Goal: Share content: Distribute website content to other platforms or users

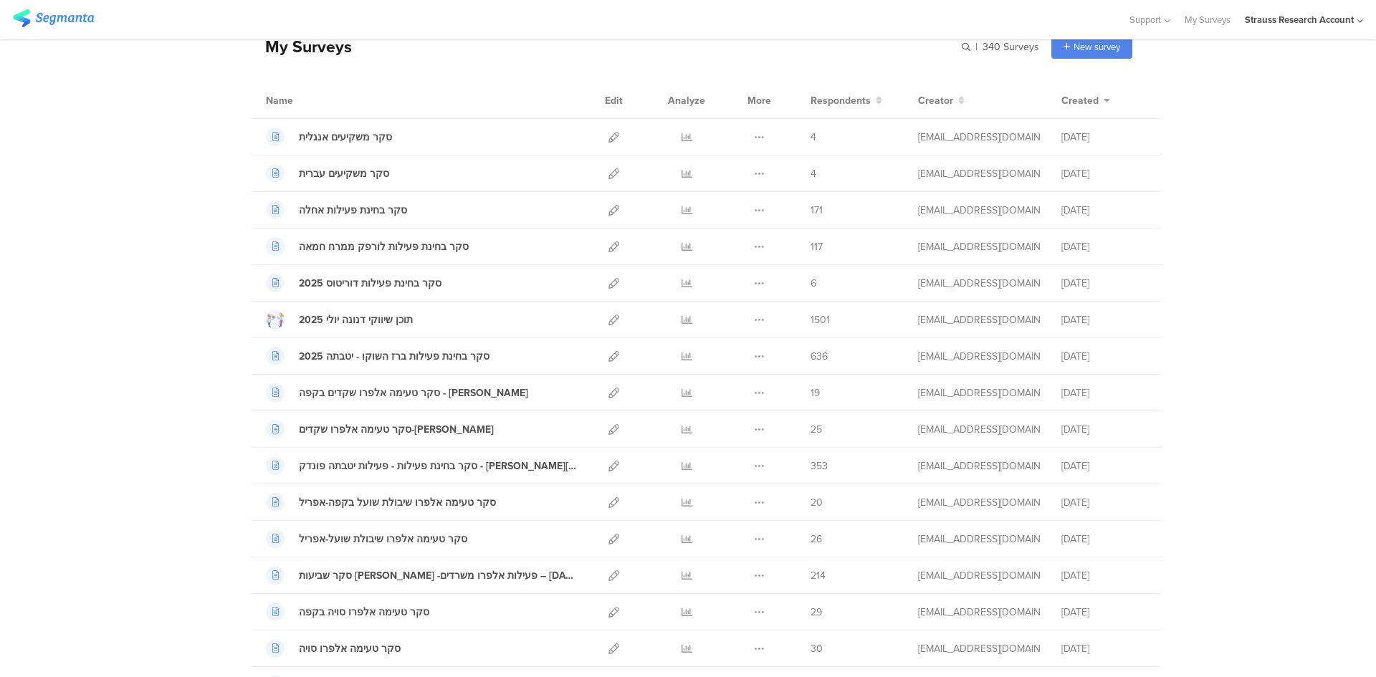
scroll to position [52, 0]
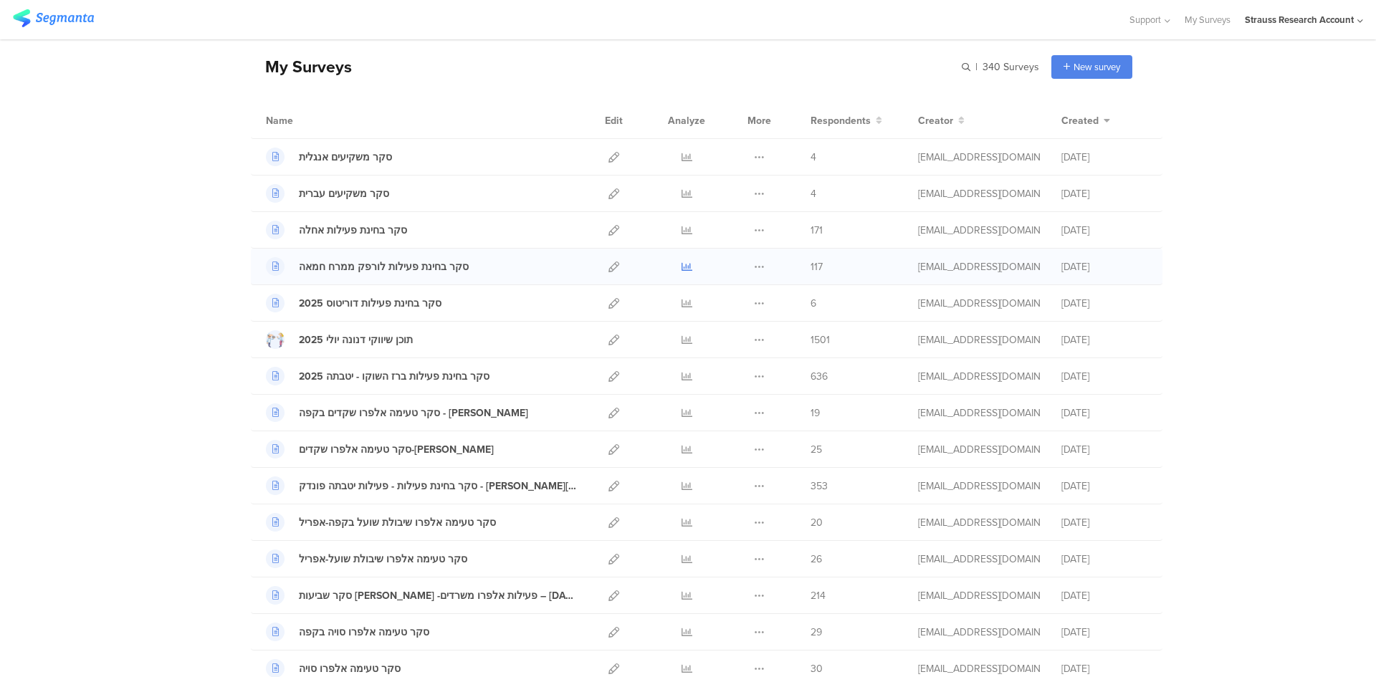
click at [682, 262] on icon at bounding box center [687, 267] width 11 height 11
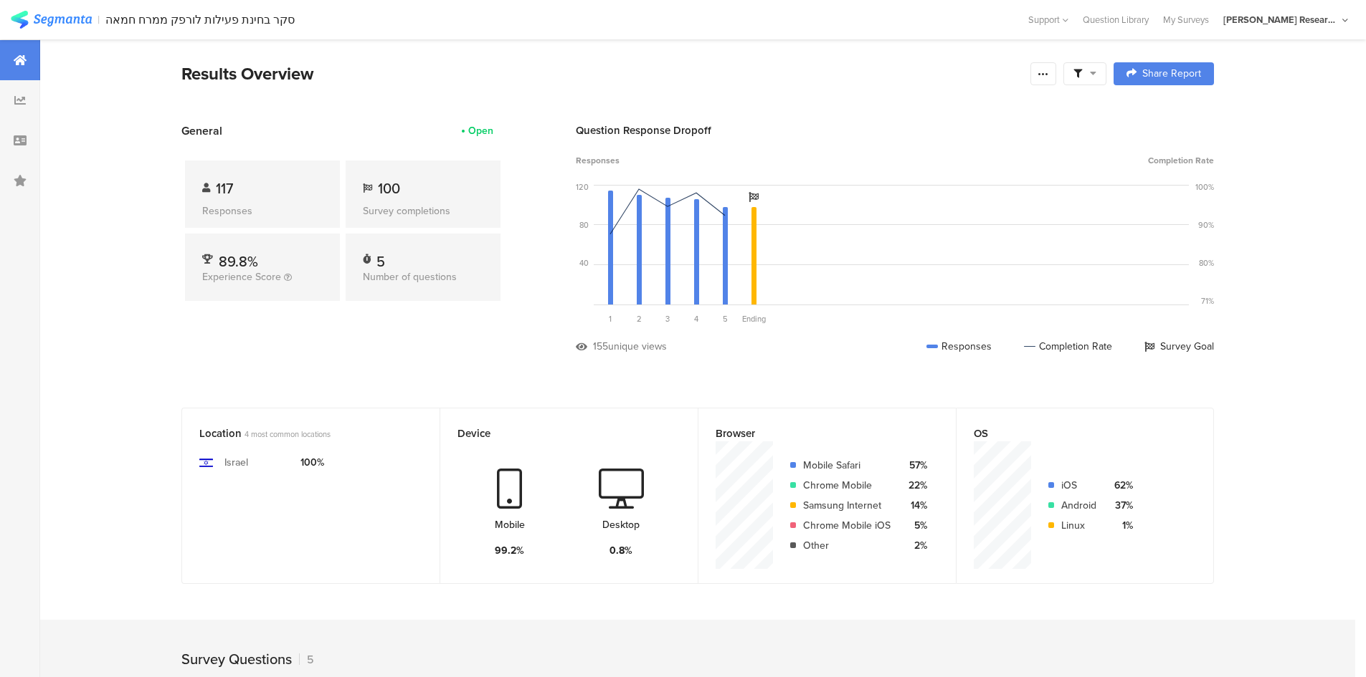
click at [1098, 80] on div at bounding box center [1084, 73] width 43 height 23
click at [1169, 69] on span "Share Report" at bounding box center [1171, 74] width 59 height 10
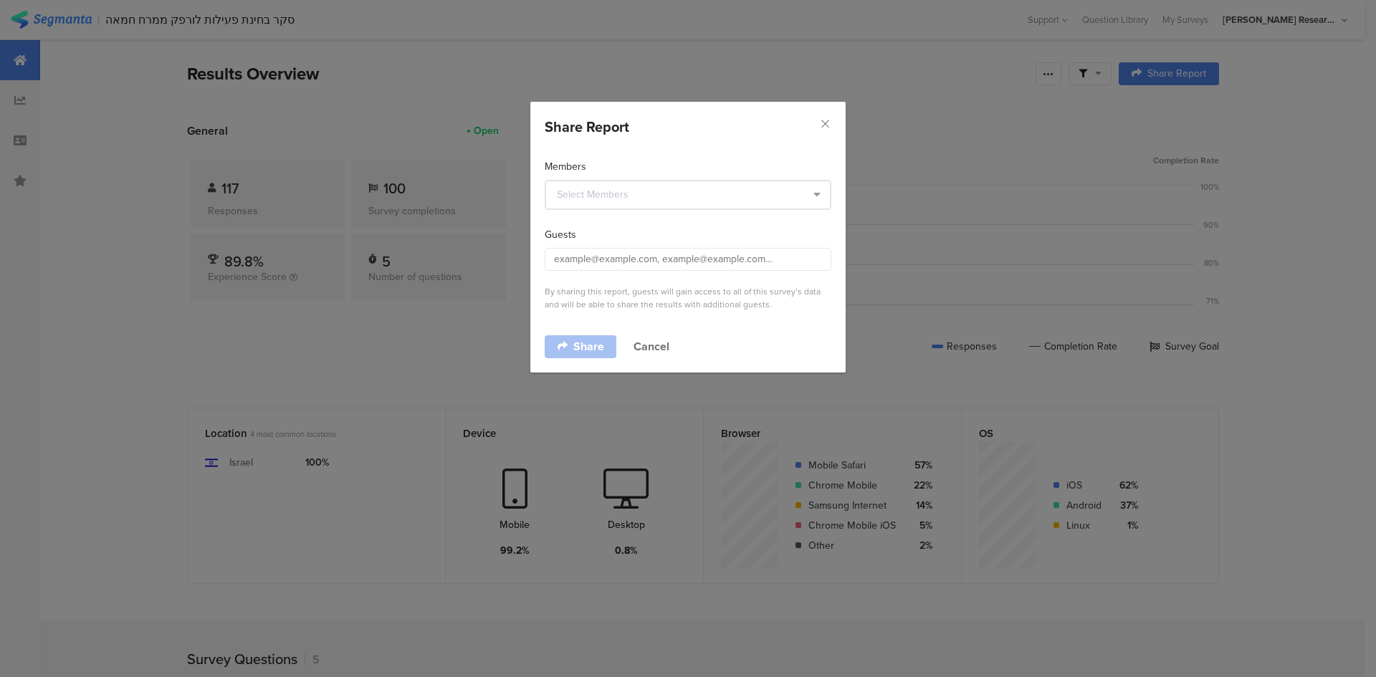
click at [595, 246] on section "Guests By sharing this report, guests will gain access to all of this survey’s …" at bounding box center [688, 269] width 287 height 84
click at [595, 257] on input "dialog" at bounding box center [688, 259] width 287 height 23
paste input "shelly.kamara@strauss-group.com"
type input "shelly.kamara@strauss-group.com"
click at [591, 343] on span "Share" at bounding box center [589, 346] width 31 height 11
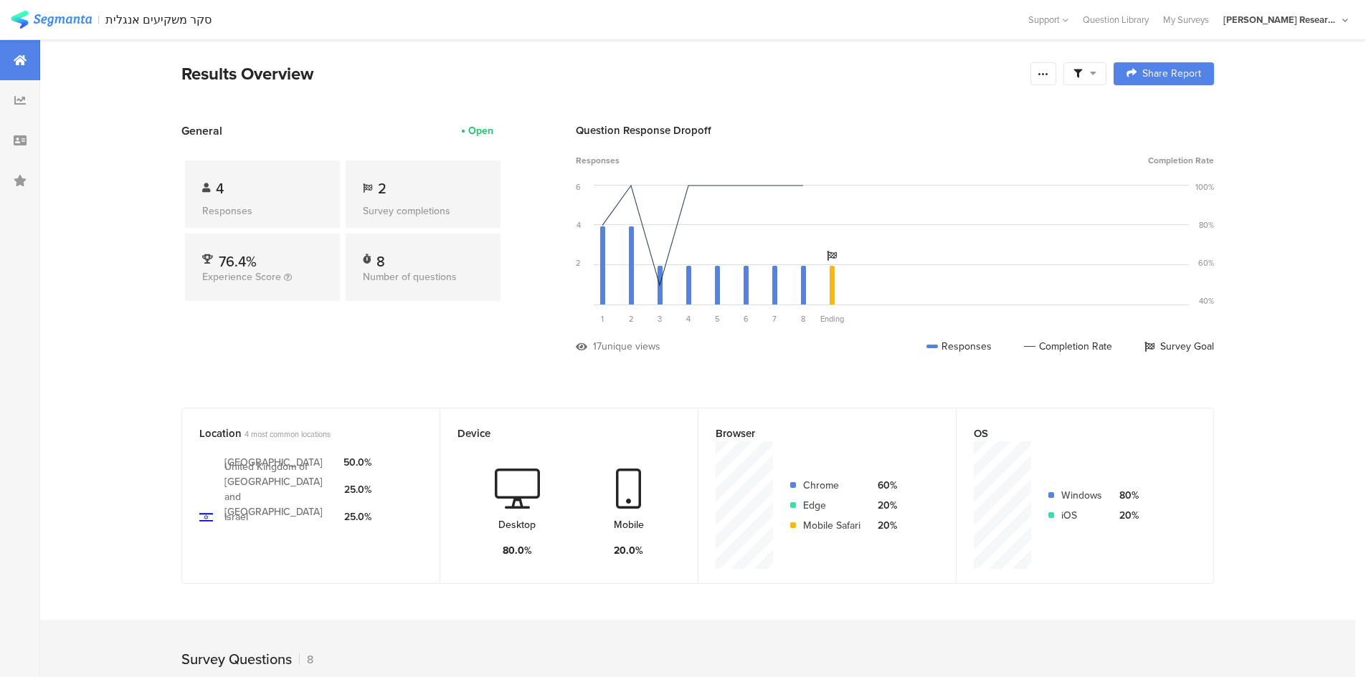
click at [1103, 74] on div at bounding box center [1084, 73] width 43 height 23
click at [1047, 70] on icon at bounding box center [1042, 73] width 11 height 11
click at [921, 214] on span "Export Results" at bounding box center [894, 218] width 65 height 15
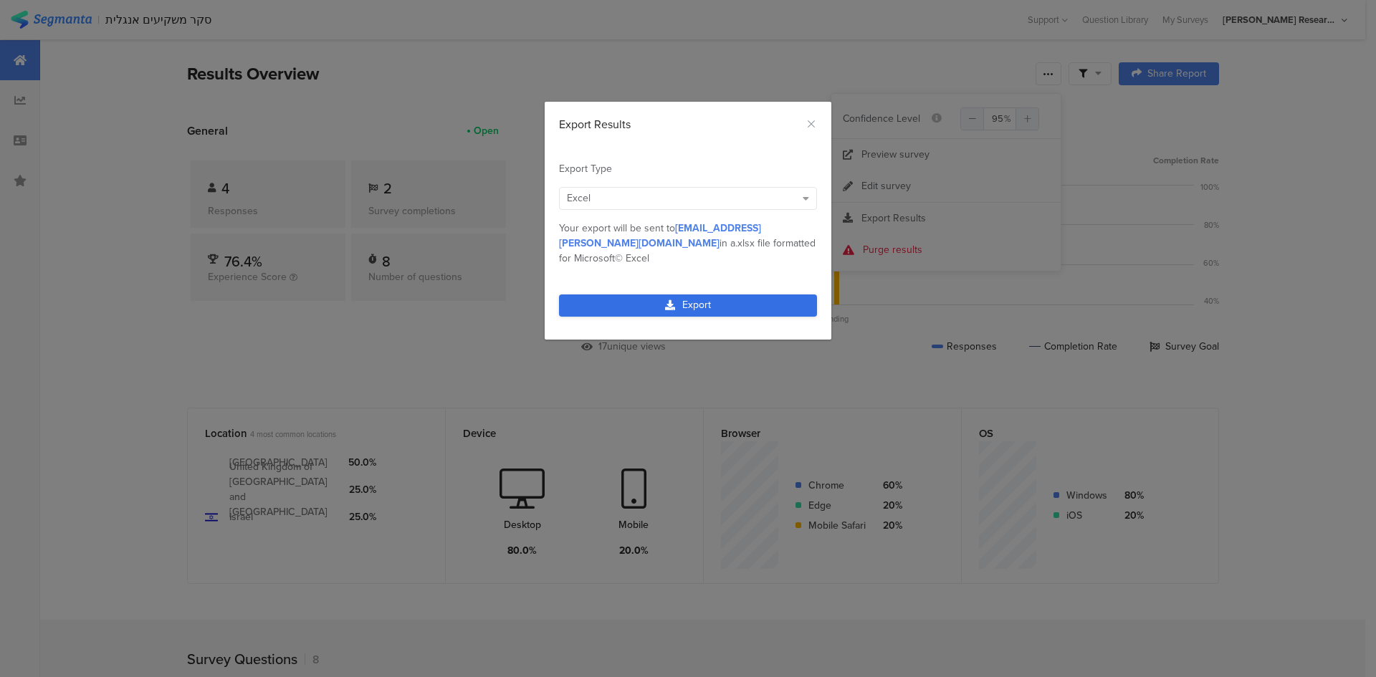
click at [702, 295] on link "Export" at bounding box center [688, 306] width 258 height 22
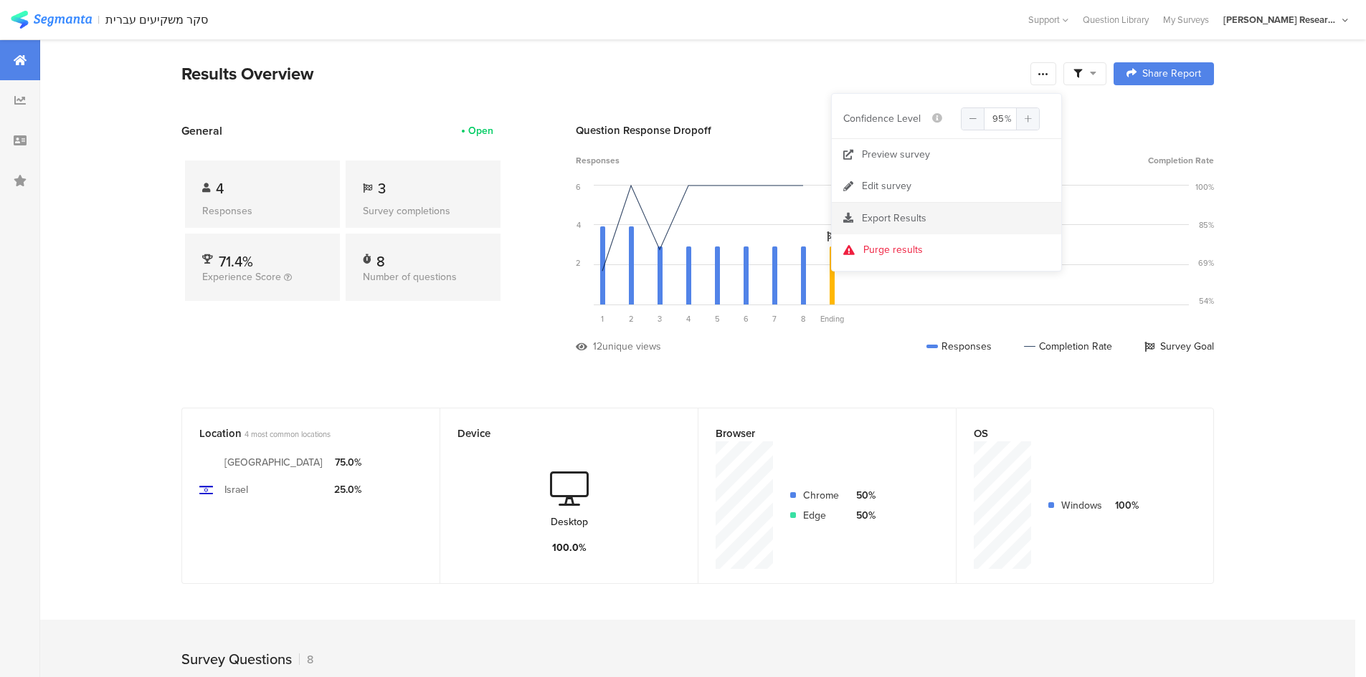
click at [915, 214] on span "Export Results" at bounding box center [894, 218] width 65 height 15
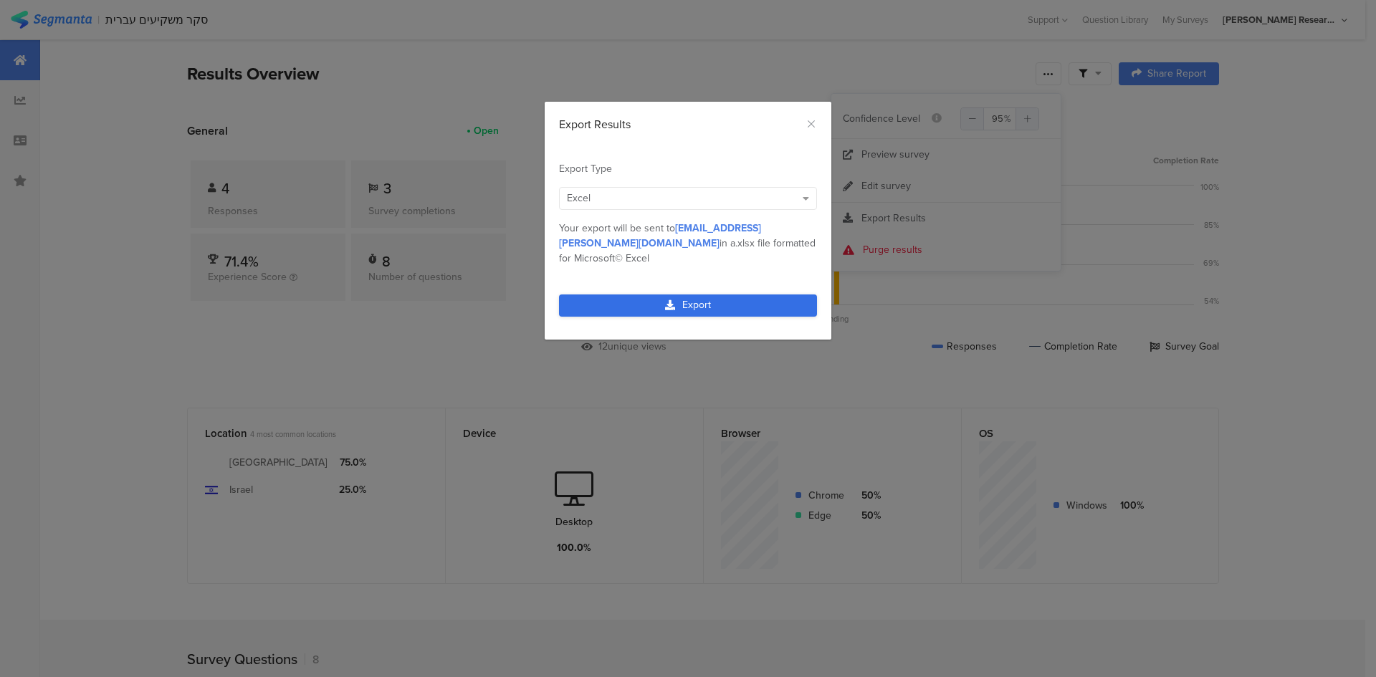
click at [710, 295] on link "Export" at bounding box center [688, 306] width 258 height 22
